Goal: Check status: Check status

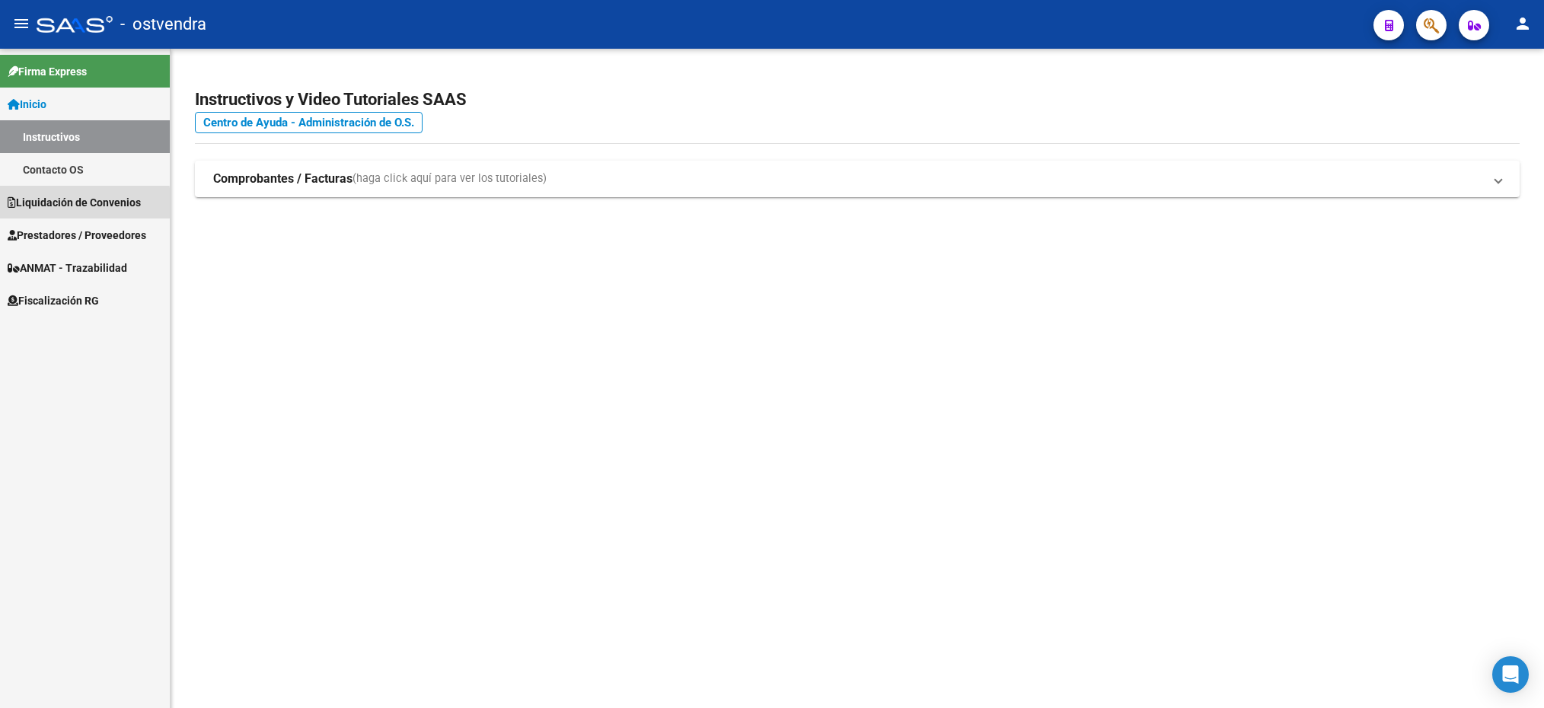
click at [51, 206] on span "Liquidación de Convenios" at bounding box center [74, 202] width 133 height 17
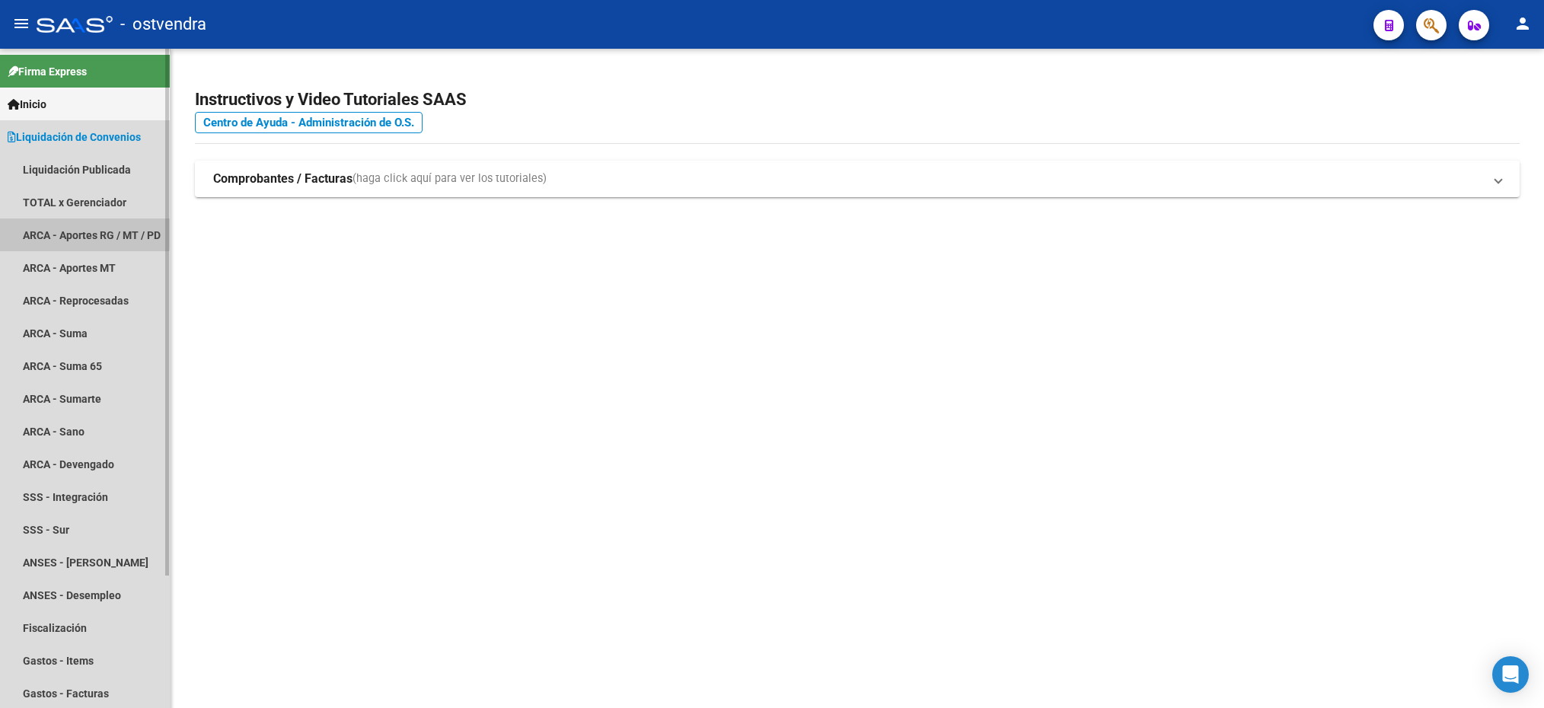
click at [58, 231] on link "ARCA - Aportes RG / MT / PD" at bounding box center [85, 235] width 170 height 33
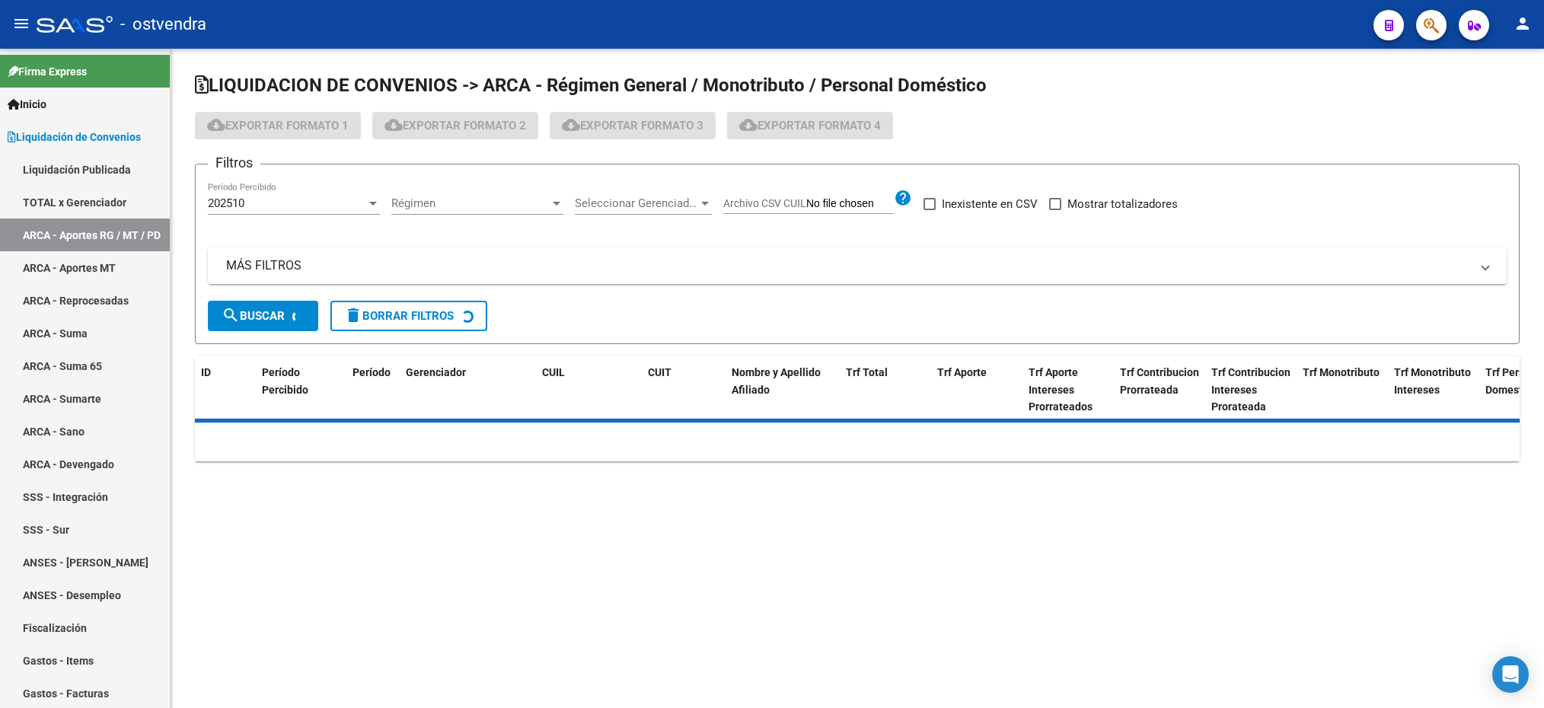
click at [410, 209] on span "Régimen" at bounding box center [470, 203] width 158 height 14
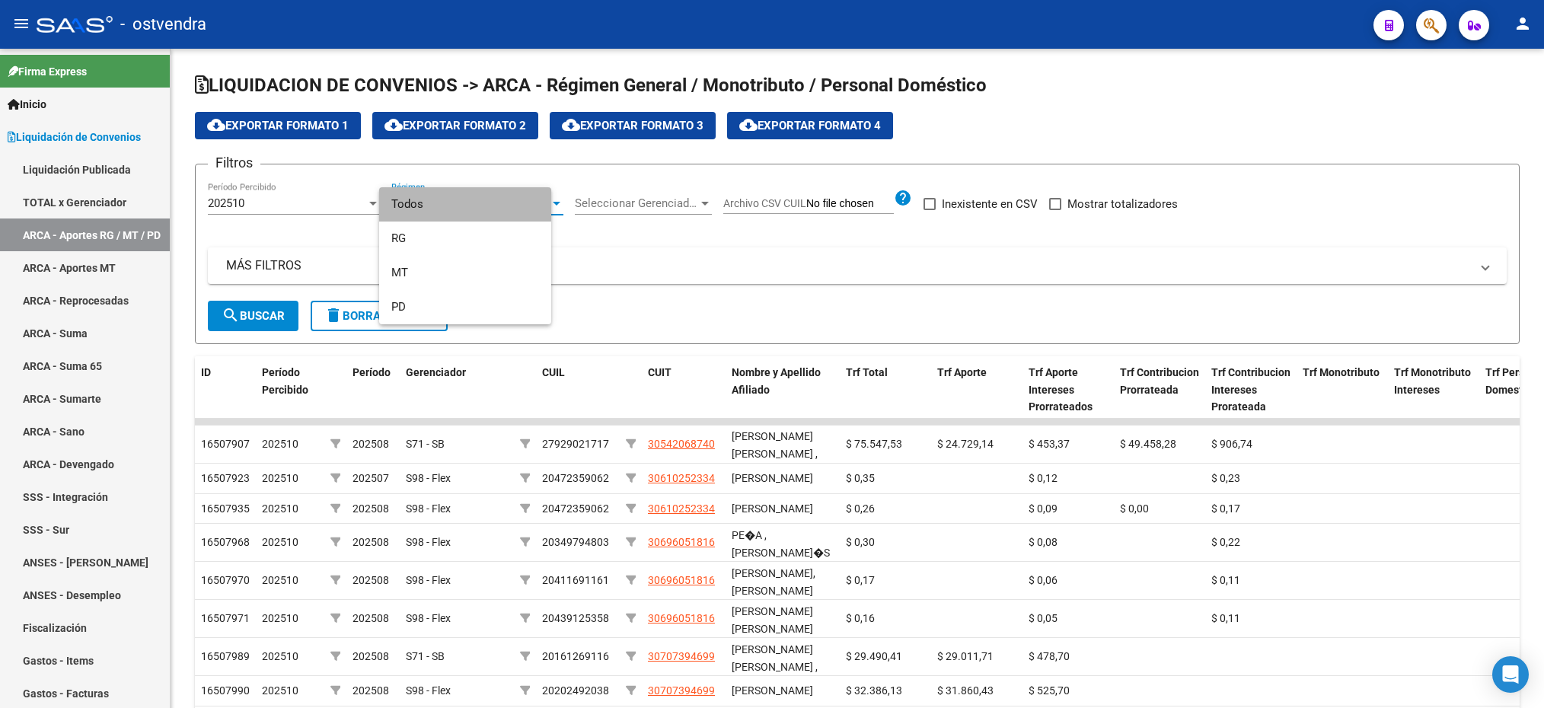
click at [449, 206] on span "Todos" at bounding box center [465, 204] width 148 height 34
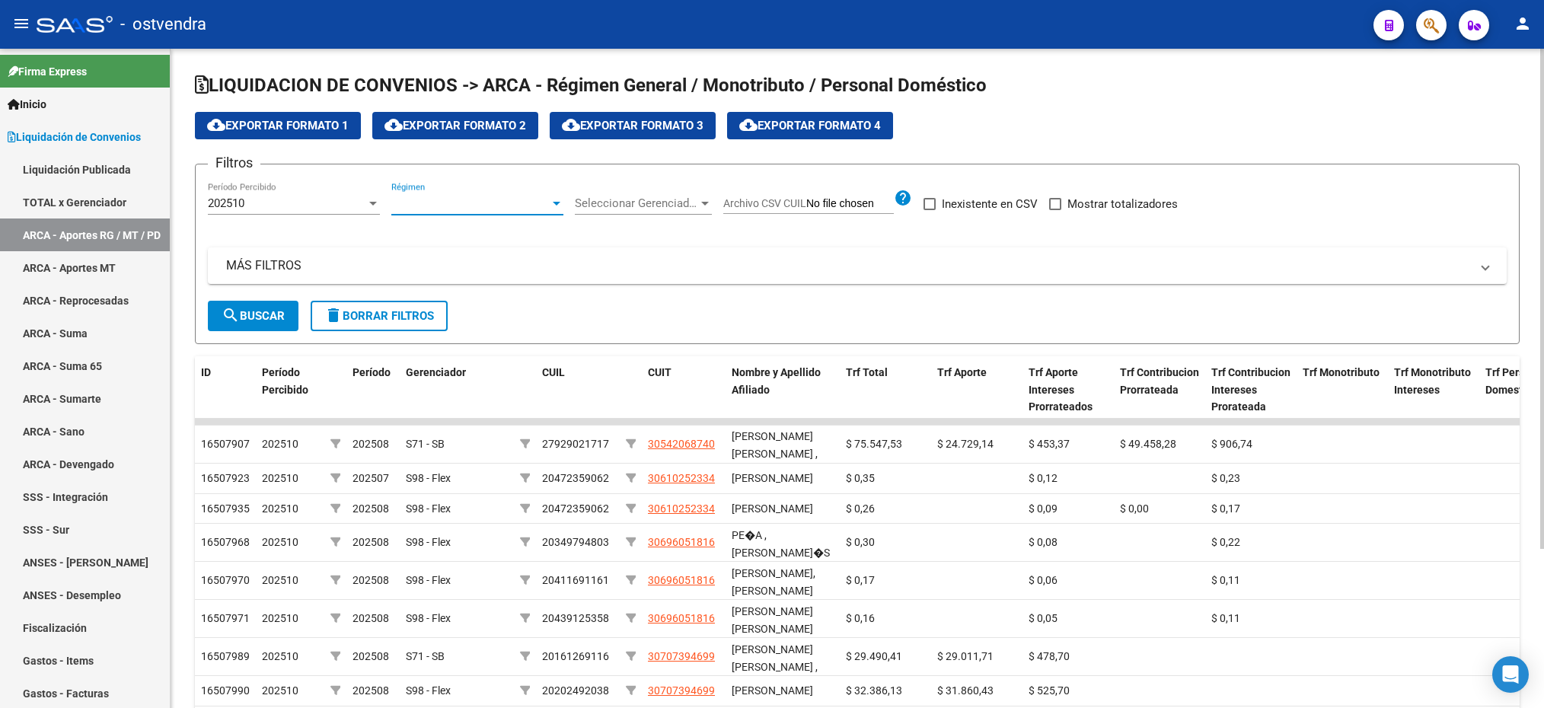
click at [446, 209] on span "Régimen" at bounding box center [470, 203] width 158 height 14
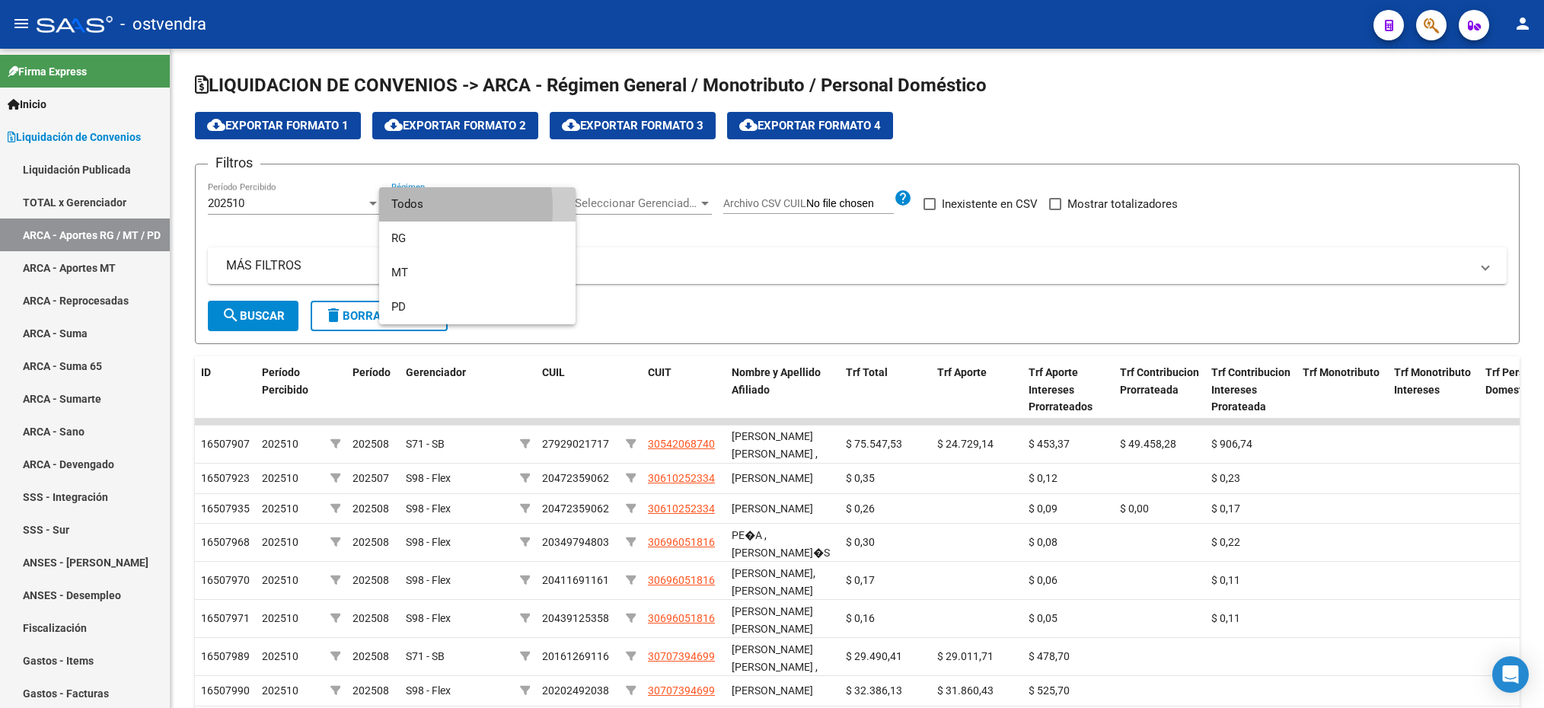
click at [404, 211] on span "Todos" at bounding box center [477, 204] width 172 height 34
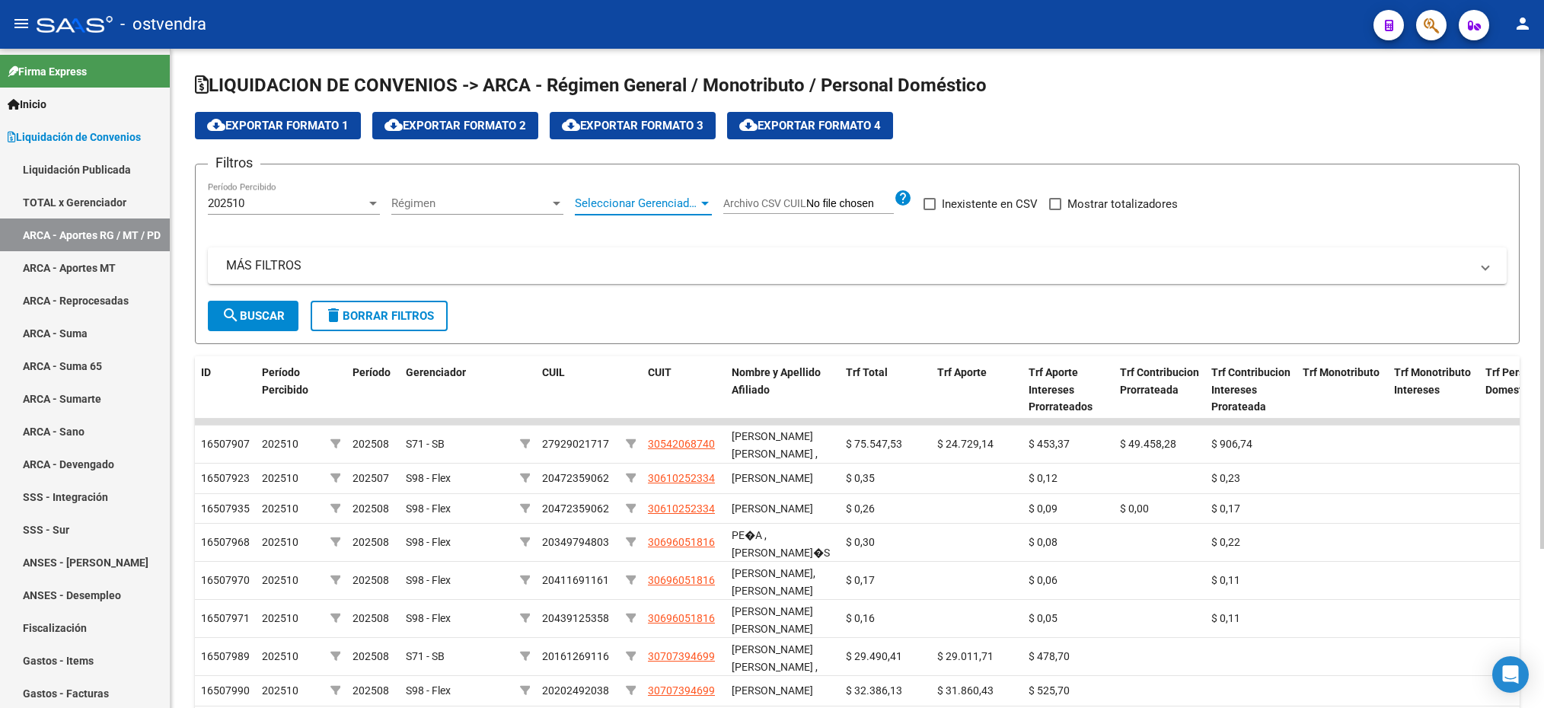
click at [626, 200] on span "Seleccionar Gerenciador" at bounding box center [636, 203] width 123 height 14
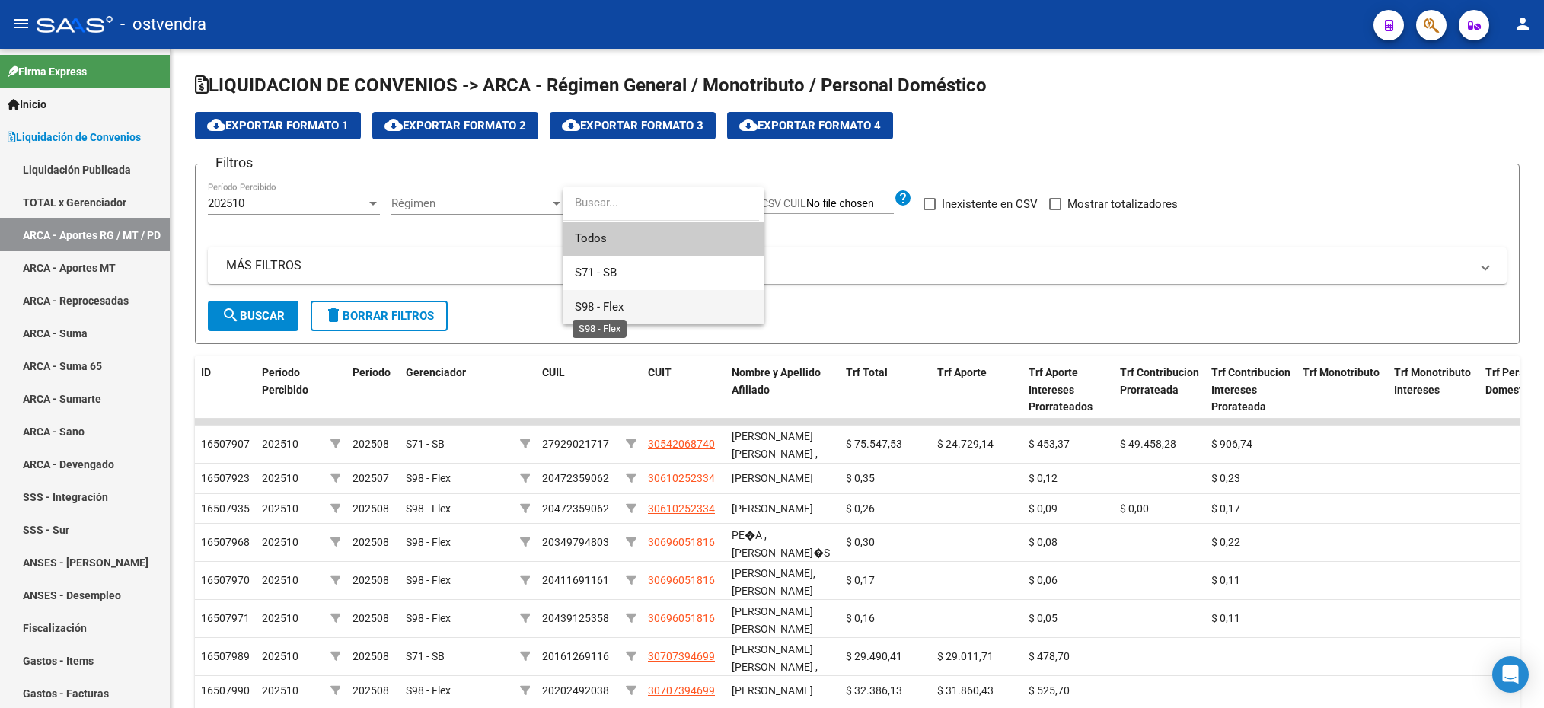
click at [599, 306] on span "S98 - Flex" at bounding box center [599, 307] width 49 height 14
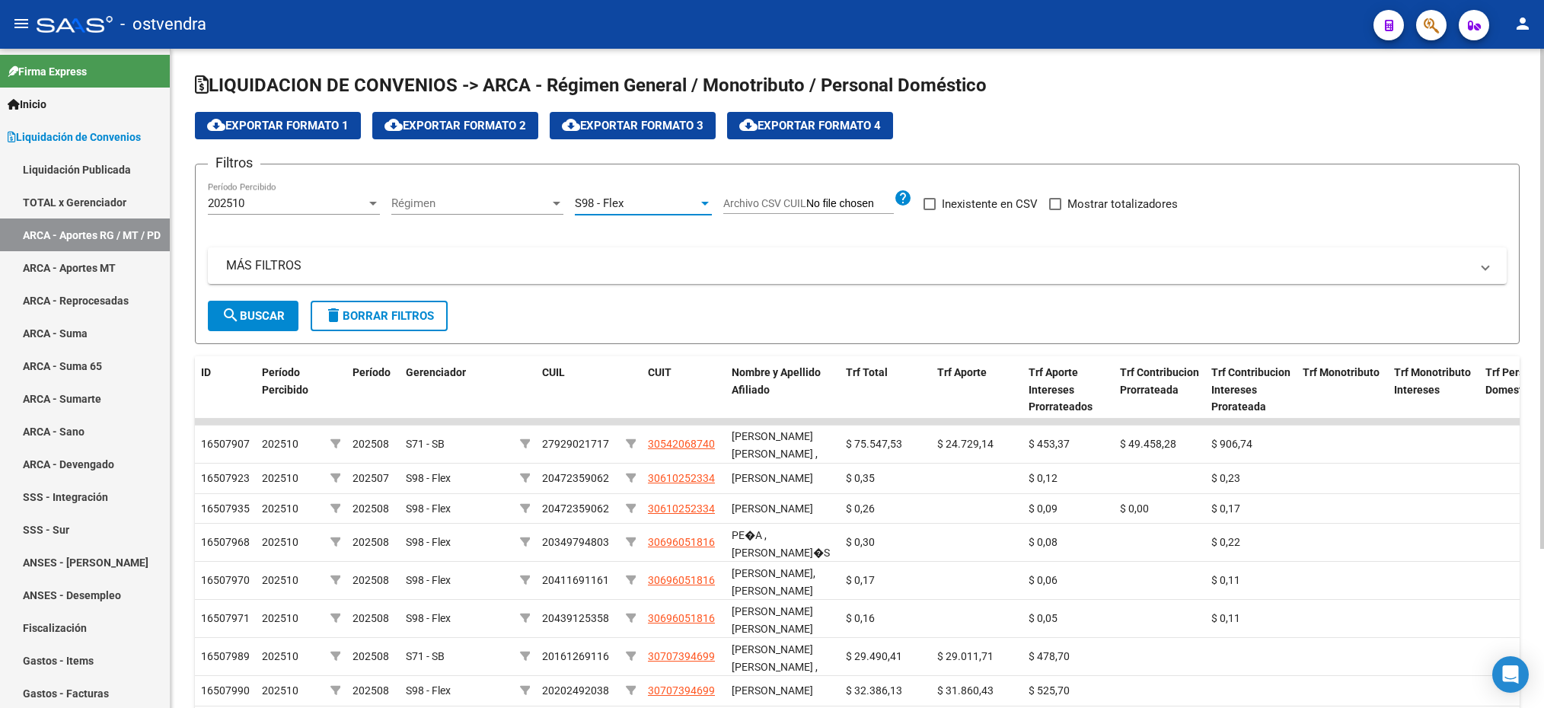
click at [244, 210] on span "202510" at bounding box center [226, 203] width 37 height 14
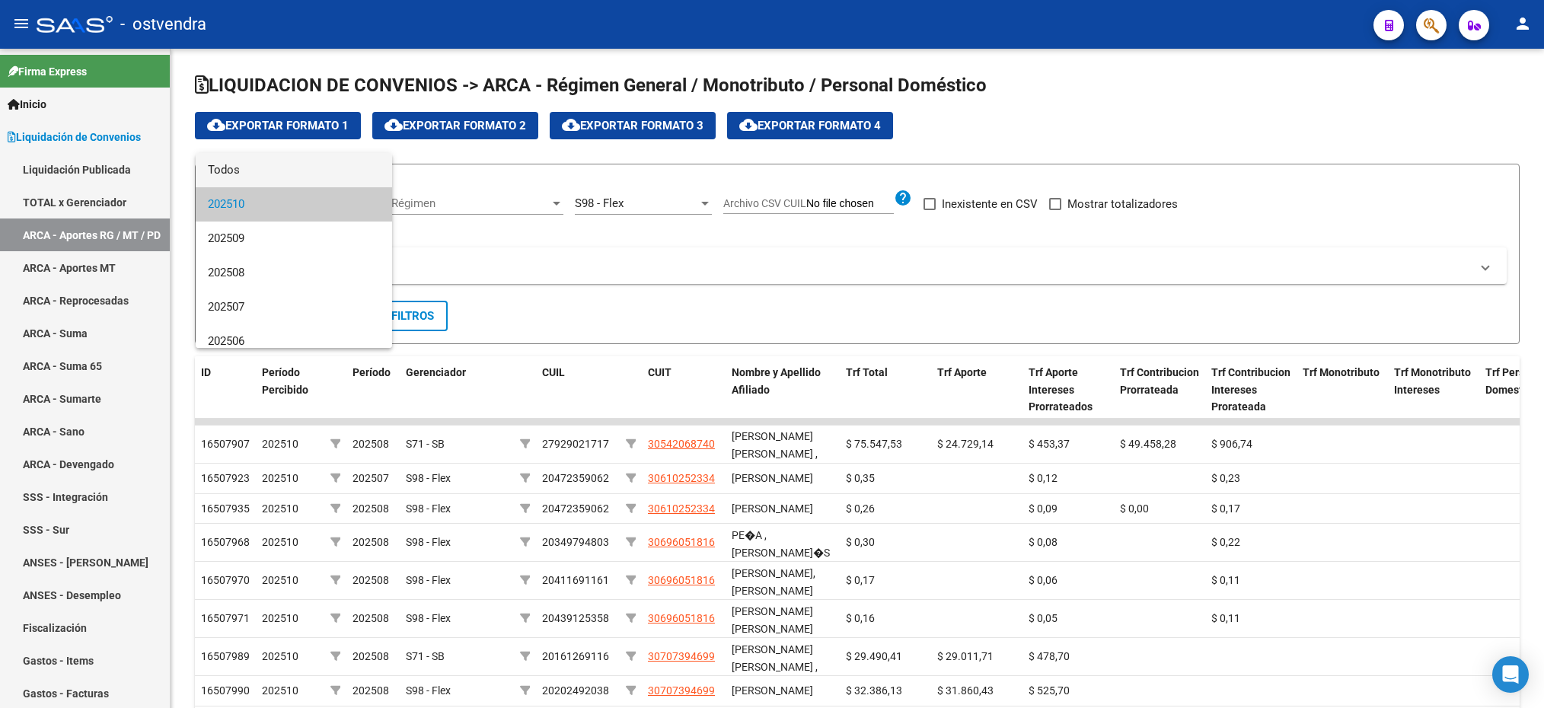
click at [252, 178] on span "Todos" at bounding box center [294, 170] width 172 height 34
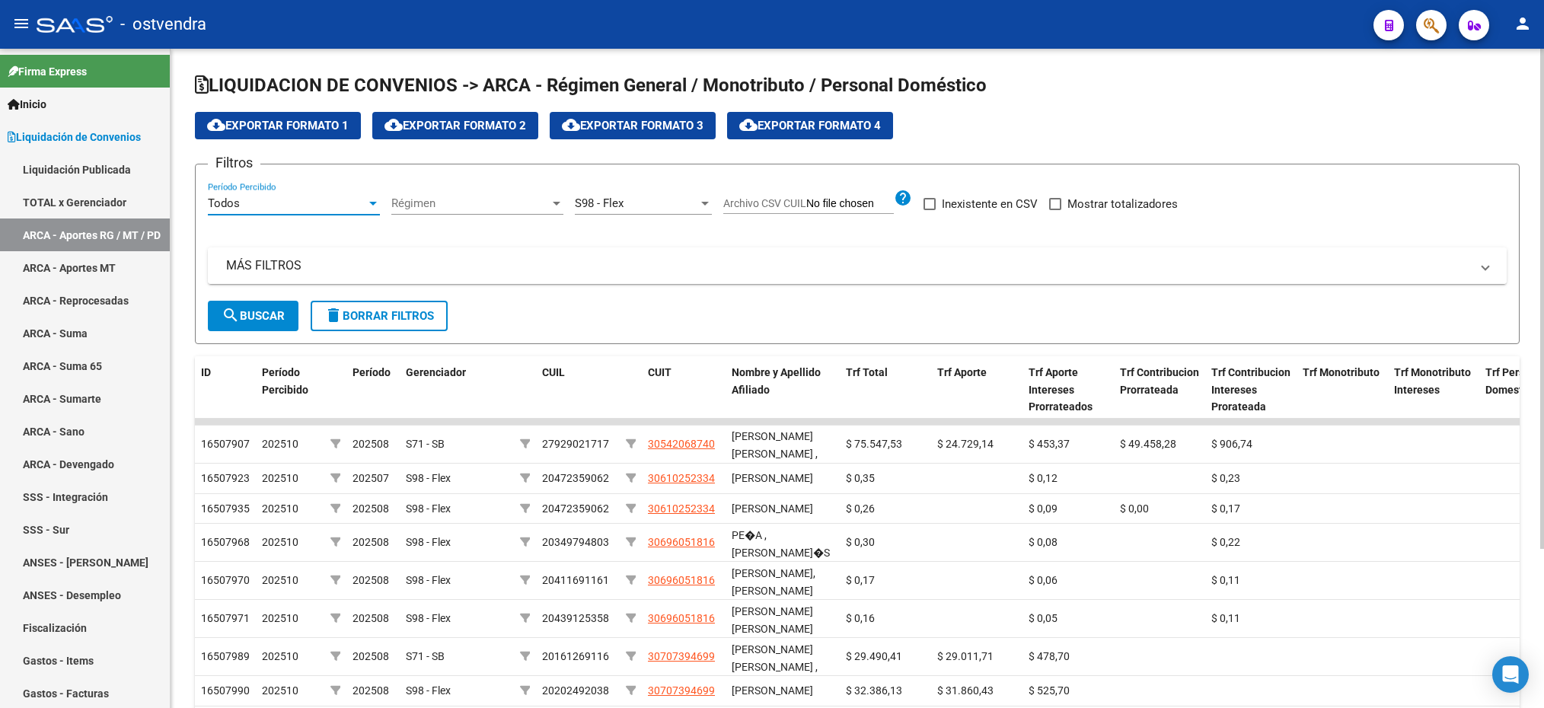
click at [272, 277] on mat-expansion-panel-header "MÁS FILTROS" at bounding box center [857, 265] width 1299 height 37
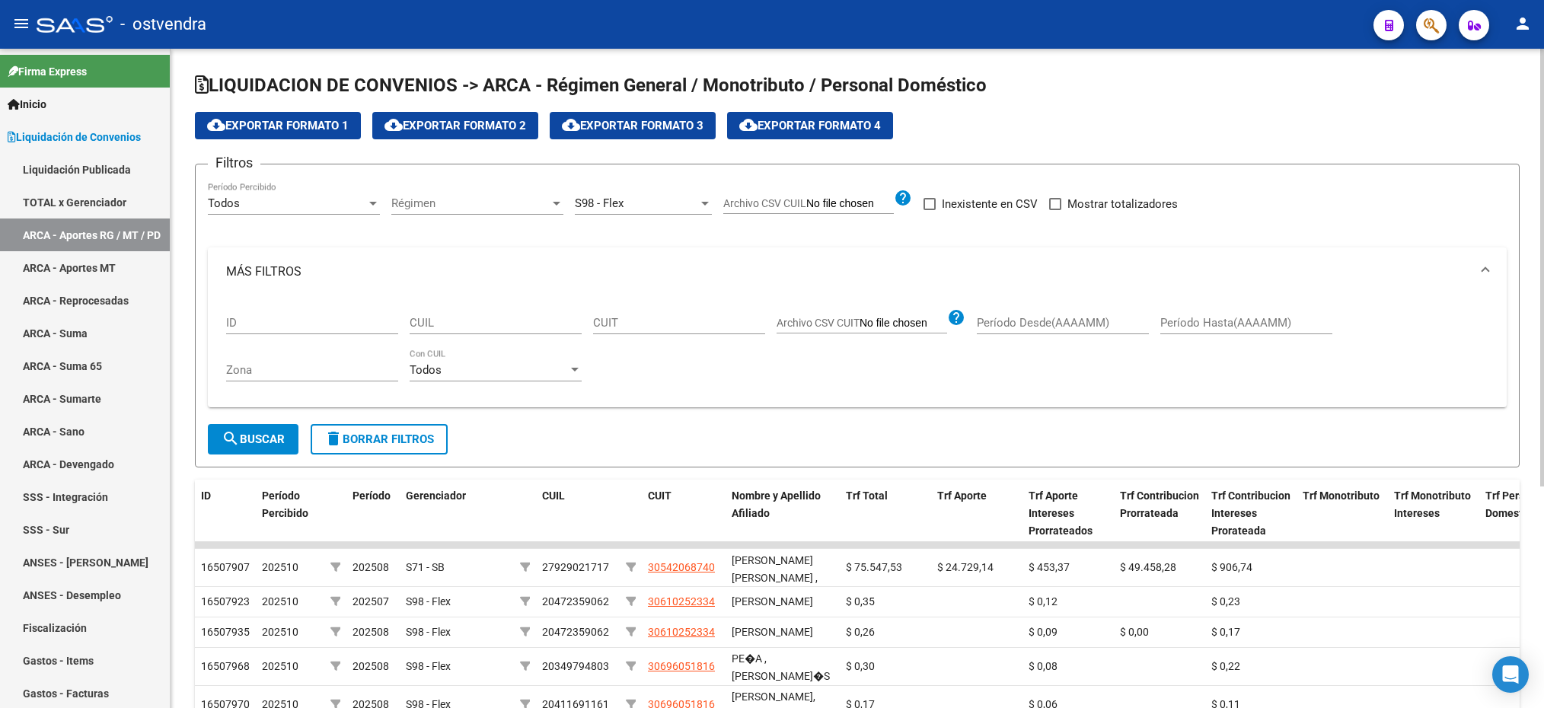
click at [481, 331] on div "CUIL" at bounding box center [496, 318] width 172 height 33
paste input "20-41387313-5"
type input "20-41387313-5"
click at [276, 436] on span "search Buscar" at bounding box center [253, 440] width 63 height 14
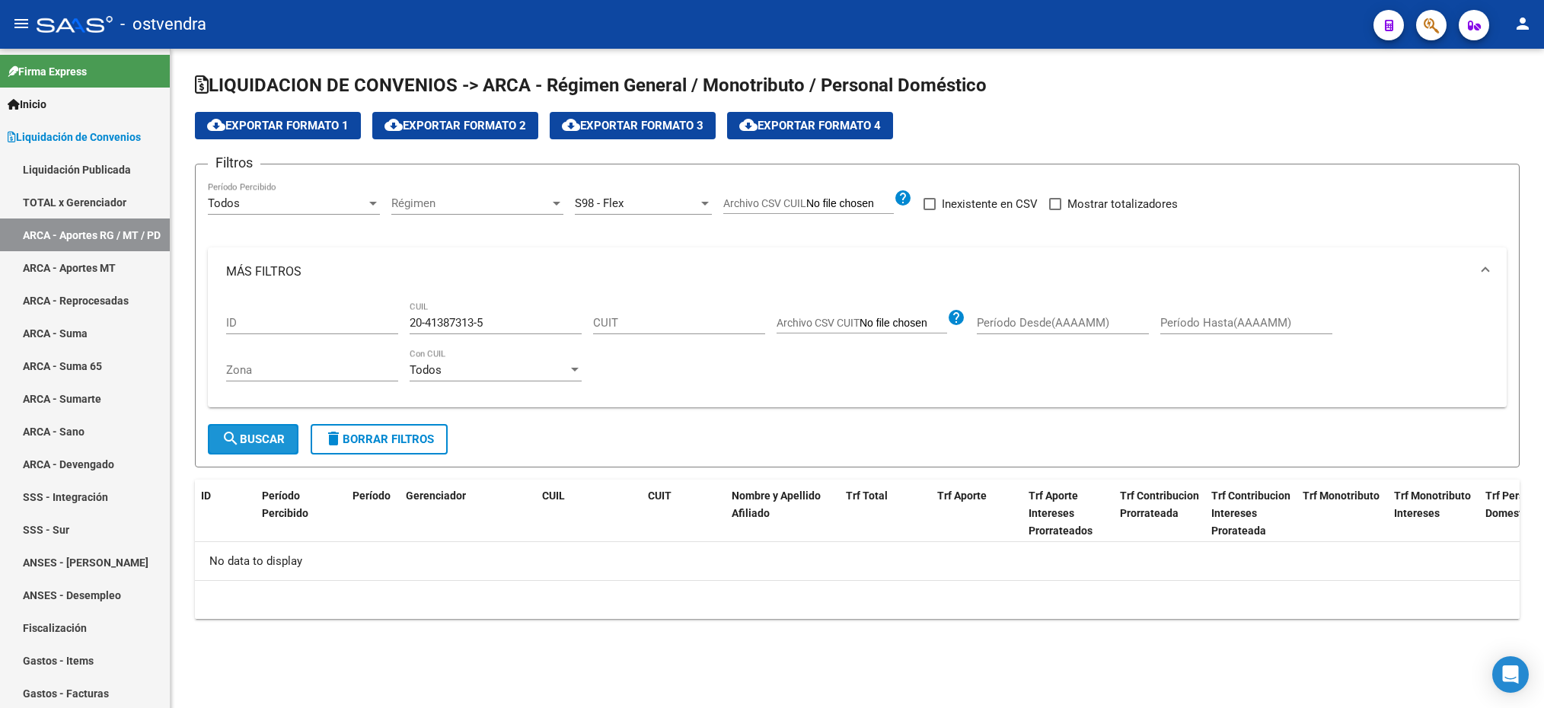
click at [251, 430] on button "search Buscar" at bounding box center [253, 439] width 91 height 30
click at [466, 195] on div "Régimen Régimen" at bounding box center [477, 198] width 172 height 33
click at [430, 203] on span "Todos" at bounding box center [477, 204] width 172 height 34
click at [260, 439] on span "search Buscar" at bounding box center [253, 440] width 63 height 14
click at [272, 212] on div "Todos Período Percibido" at bounding box center [294, 198] width 172 height 33
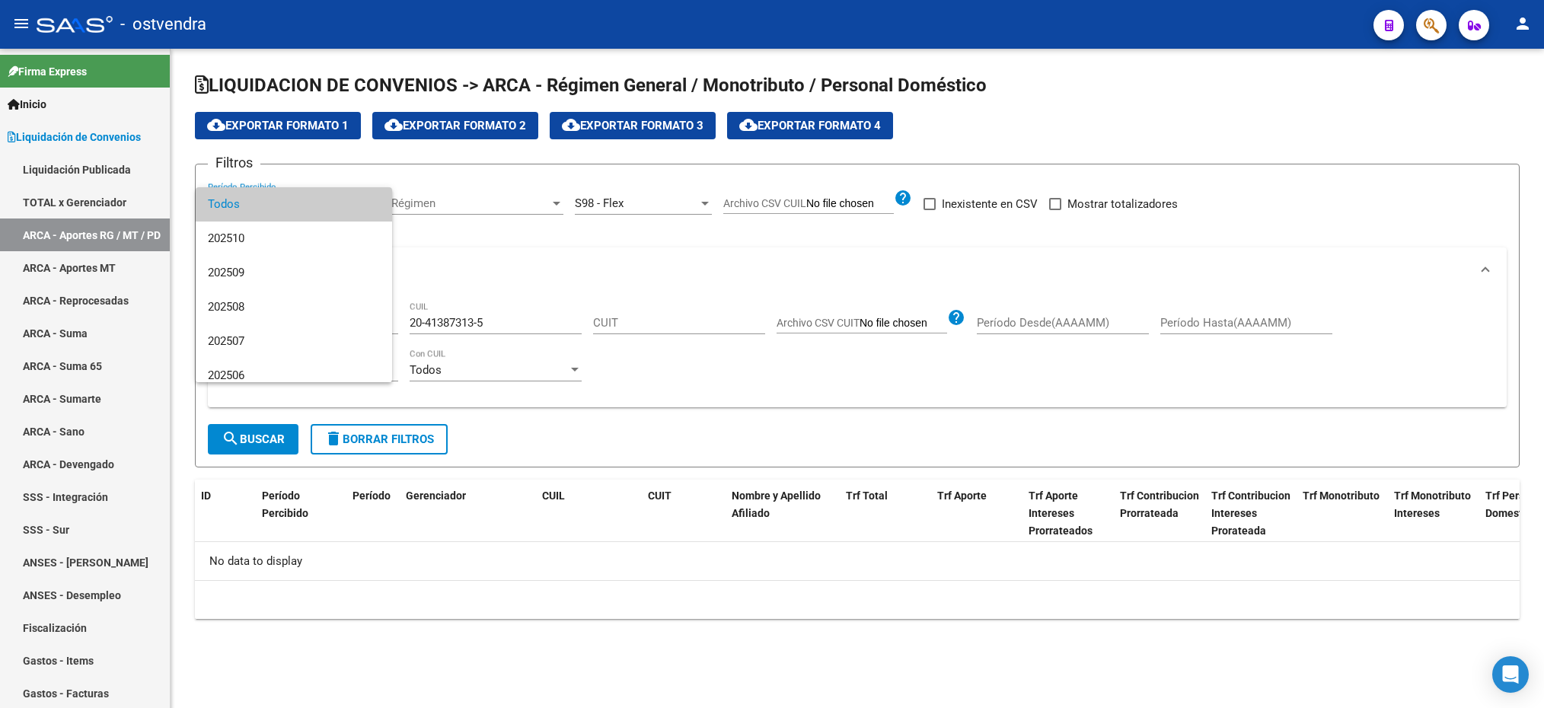
click at [272, 212] on span "Todos" at bounding box center [294, 204] width 172 height 34
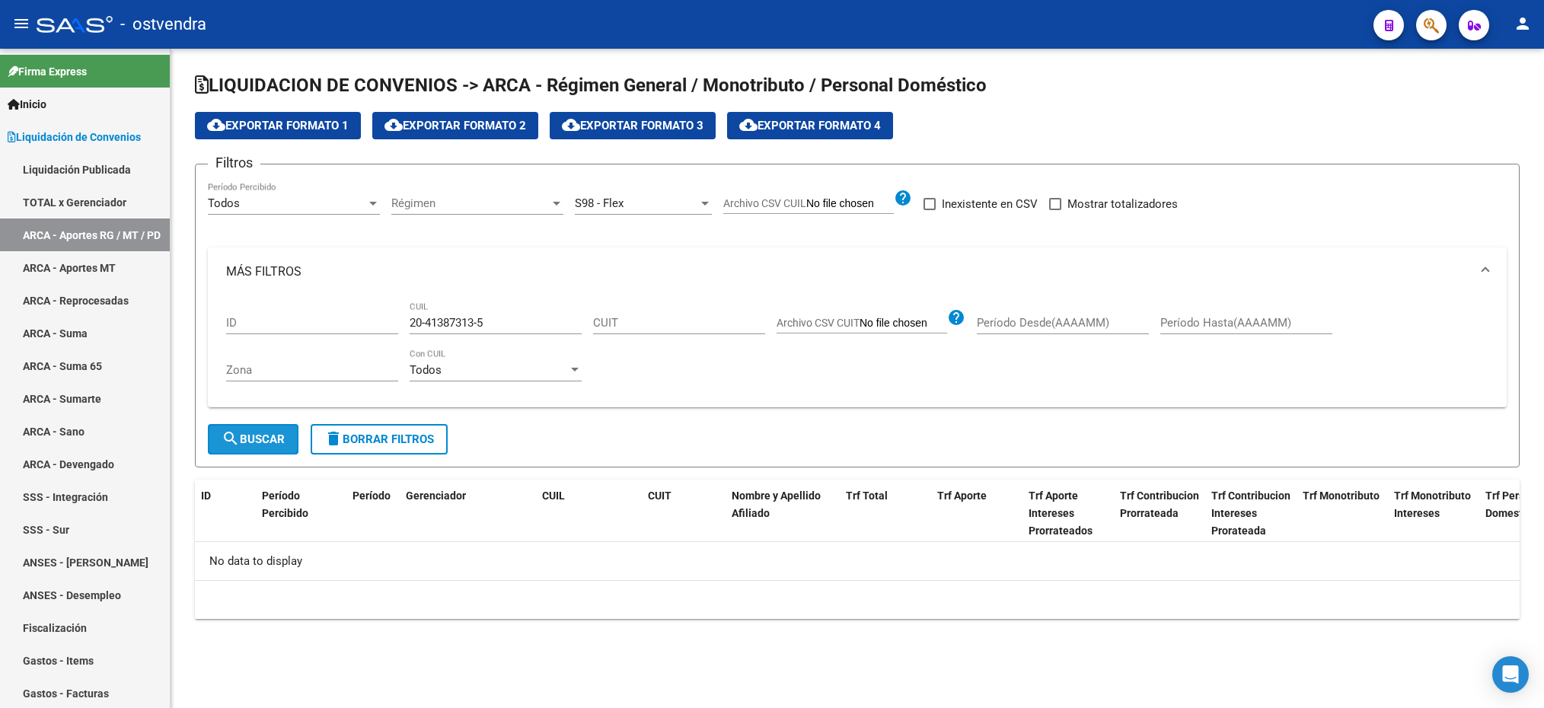
click at [241, 441] on span "search Buscar" at bounding box center [253, 440] width 63 height 14
drag, startPoint x: 503, startPoint y: 325, endPoint x: 411, endPoint y: 322, distance: 92.2
click at [411, 322] on input "20-41387313-5" at bounding box center [496, 323] width 172 height 14
